Goal: Information Seeking & Learning: Learn about a topic

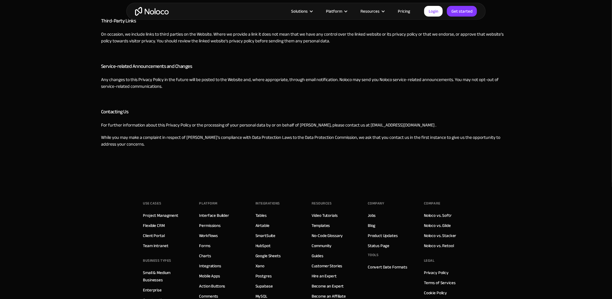
scroll to position [1040, 0]
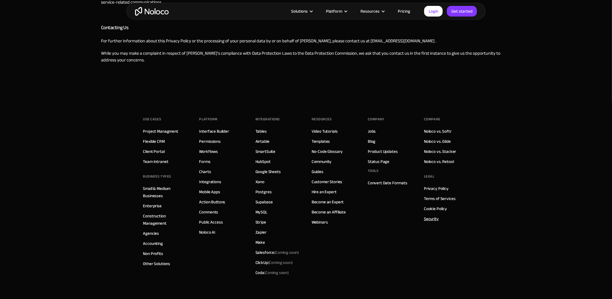
click at [434, 217] on link "Security" at bounding box center [431, 218] width 15 height 7
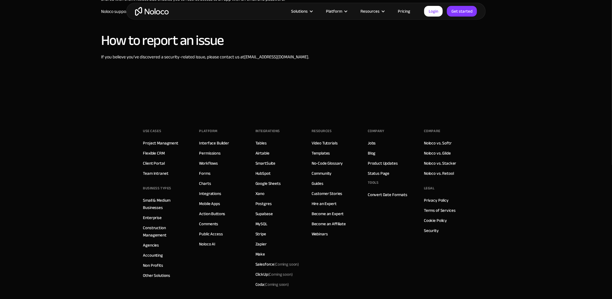
scroll to position [460, 0]
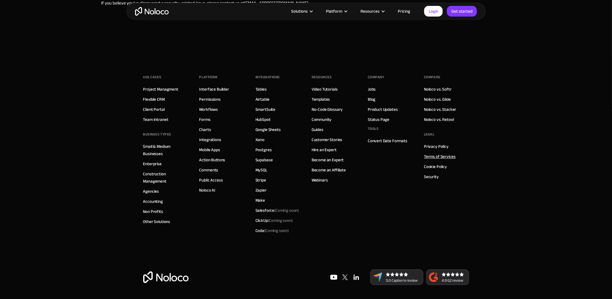
click at [442, 153] on link "Terms of Services" at bounding box center [439, 156] width 31 height 7
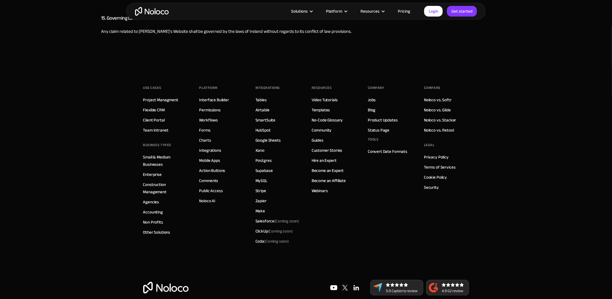
scroll to position [1334, 0]
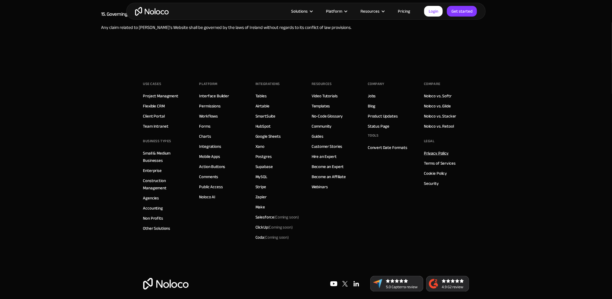
click at [439, 150] on link "Privacy Policy" at bounding box center [436, 153] width 25 height 7
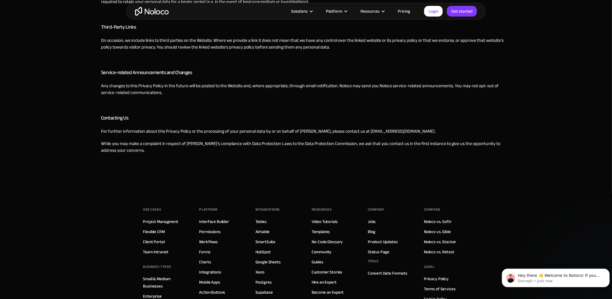
scroll to position [955, 0]
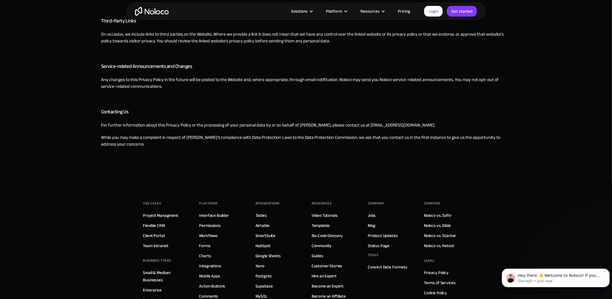
click at [179, 139] on p "While you may make a complaint in respect of [PERSON_NAME]’s compliance with Da…" at bounding box center [306, 140] width 410 height 13
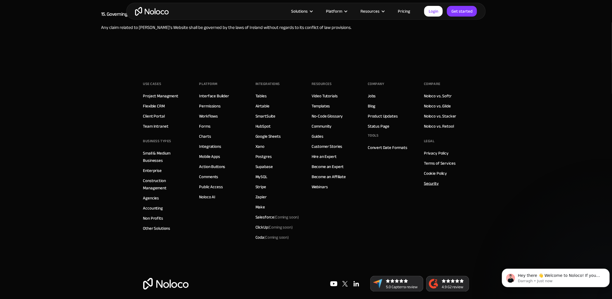
click at [435, 180] on link "Security" at bounding box center [431, 183] width 15 height 7
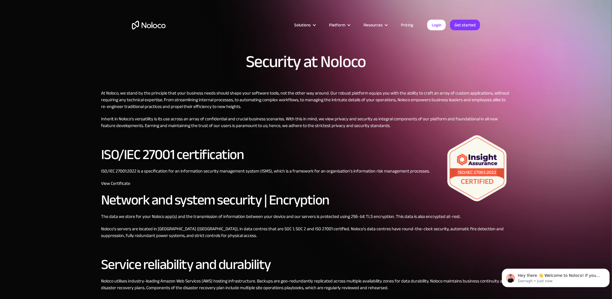
click at [493, 166] on img at bounding box center [477, 168] width 67 height 67
drag, startPoint x: 263, startPoint y: 230, endPoint x: 298, endPoint y: 228, distance: 34.9
click at [298, 228] on p "Noloco's servers are located in [GEOGRAPHIC_DATA] ([GEOGRAPHIC_DATA]), in data …" at bounding box center [306, 232] width 410 height 13
click at [339, 131] on div "At Noloco, we stand by the principle that your business needs should shape your…" at bounding box center [306, 297] width 410 height 415
click at [296, 170] on div "At Noloco, we stand by the principle that your business needs should shape your…" at bounding box center [306, 297] width 410 height 415
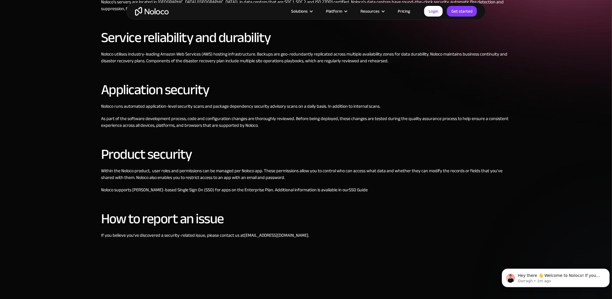
scroll to position [179, 0]
